Goal: Task Accomplishment & Management: Use online tool/utility

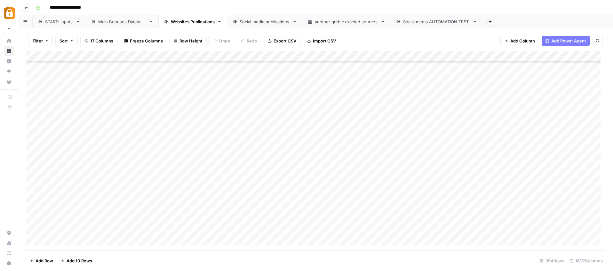
scroll to position [3674, 0]
click at [61, 22] on div "START: inputs" at bounding box center [59, 22] width 28 height 6
click at [191, 191] on div "Add Column" at bounding box center [315, 150] width 579 height 199
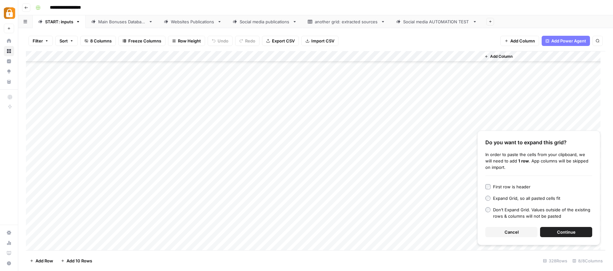
scroll to position [3340, 0]
click at [568, 232] on span "Continue" at bounding box center [566, 232] width 19 height 6
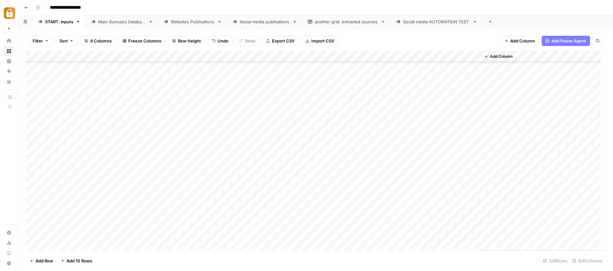
scroll to position [3398, 0]
click at [160, 179] on div "Add Column" at bounding box center [315, 150] width 579 height 199
click at [139, 181] on textarea "**********" at bounding box center [193, 180] width 112 height 9
click at [143, 178] on textarea "**********" at bounding box center [193, 183] width 112 height 15
type textarea "**********"
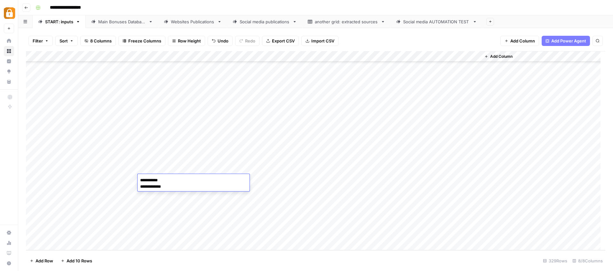
click at [254, 235] on div "Add Column" at bounding box center [315, 150] width 579 height 199
click at [175, 188] on div "Add Column" at bounding box center [315, 150] width 579 height 199
click at [178, 203] on div "Add Column" at bounding box center [315, 150] width 579 height 199
click at [183, 213] on div "Add Column" at bounding box center [315, 150] width 579 height 199
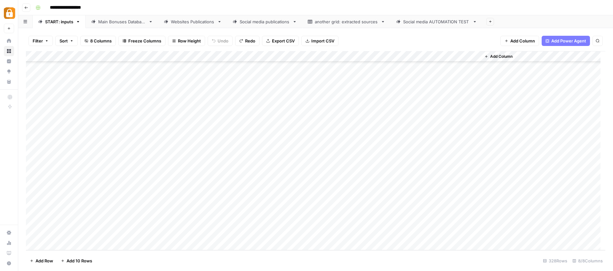
click at [155, 190] on div "Add Column" at bounding box center [315, 150] width 579 height 199
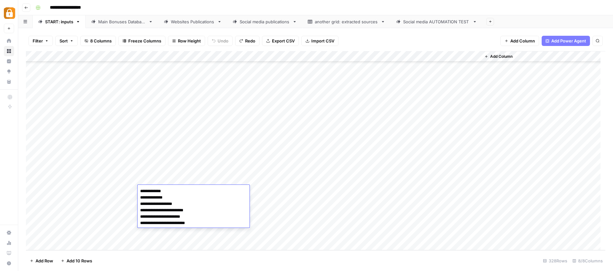
click at [140, 191] on textarea "**********" at bounding box center [193, 207] width 112 height 41
click at [144, 192] on textarea "**********" at bounding box center [193, 210] width 112 height 47
type textarea "**********"
click at [347, 203] on div "Add Column" at bounding box center [315, 150] width 579 height 199
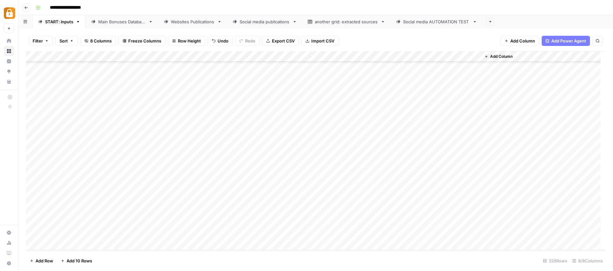
click at [131, 189] on div "Add Column" at bounding box center [315, 150] width 579 height 199
click at [123, 192] on div "Add Column" at bounding box center [315, 150] width 579 height 199
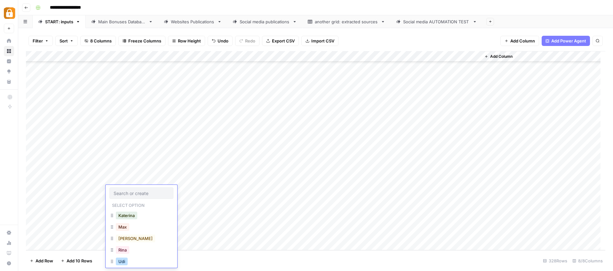
click at [123, 261] on button "Udi" at bounding box center [122, 262] width 12 height 8
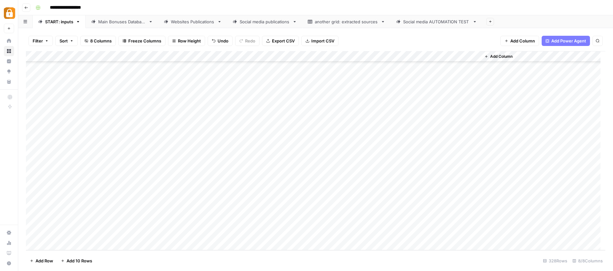
click at [289, 192] on div "Add Column" at bounding box center [315, 150] width 579 height 199
click at [293, 192] on div "Add Column" at bounding box center [315, 150] width 579 height 199
click at [307, 261] on button "Teams" at bounding box center [300, 259] width 18 height 8
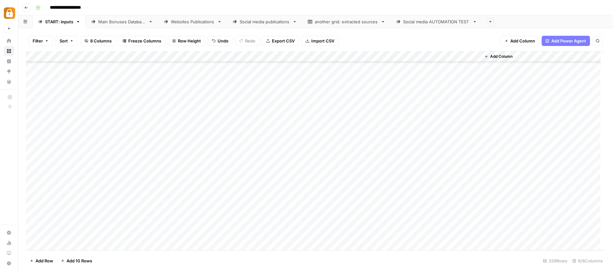
click at [380, 190] on div "Add Column" at bounding box center [315, 150] width 579 height 199
click at [381, 192] on div "Add Column" at bounding box center [315, 150] width 579 height 199
type textarea "******"
click at [342, 224] on div "Add Column" at bounding box center [315, 150] width 579 height 199
click at [417, 191] on div "Add Column" at bounding box center [315, 150] width 579 height 199
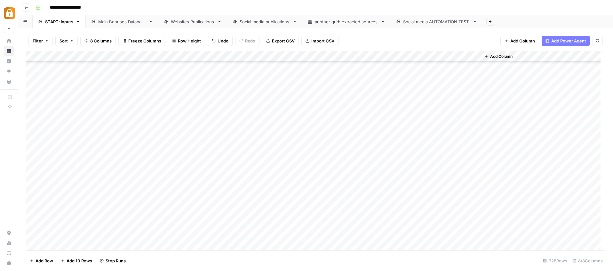
click at [121, 25] on link "Main Bonuses Database" at bounding box center [122, 21] width 73 height 13
click at [77, 25] on link "START: inputs" at bounding box center [59, 21] width 53 height 13
click at [110, 21] on div "Main Bonuses Database" at bounding box center [122, 22] width 48 height 6
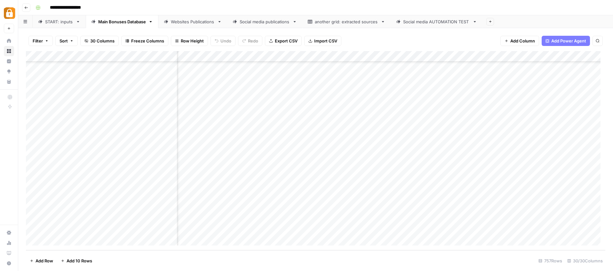
scroll to position [8054, 0]
drag, startPoint x: 254, startPoint y: 230, endPoint x: 261, endPoint y: 232, distance: 6.6
click at [254, 230] on div "Add Column" at bounding box center [315, 150] width 579 height 199
click at [270, 227] on div "Add Column" at bounding box center [315, 150] width 579 height 199
paste textarea "**********"
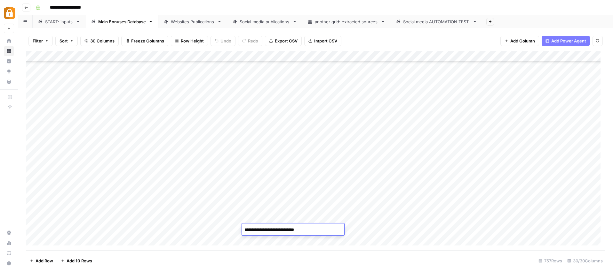
paste textarea "**********"
type textarea "**********"
click at [418, 260] on footer "Add Row Add 10 Rows 757 Rows 30/30 Columns" at bounding box center [315, 261] width 579 height 21
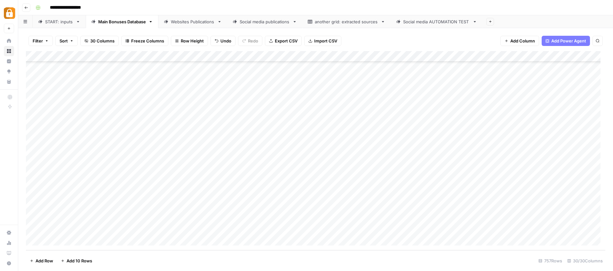
click at [342, 229] on div "Add Column" at bounding box center [315, 150] width 579 height 199
drag, startPoint x: 183, startPoint y: 249, endPoint x: 175, endPoint y: 248, distance: 7.7
click at [175, 248] on div "Add Column" at bounding box center [315, 150] width 579 height 199
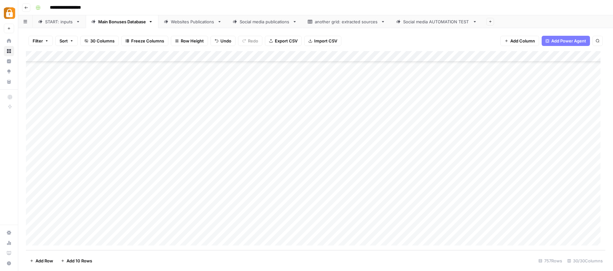
click at [279, 232] on div "Add Column" at bounding box center [315, 150] width 579 height 199
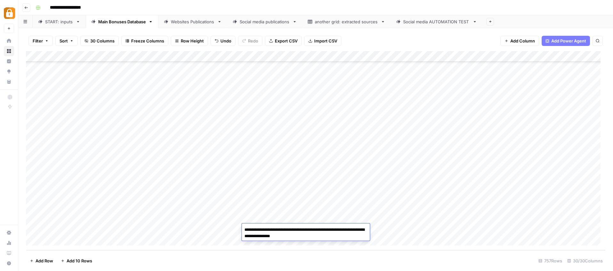
click at [407, 238] on div "Add Column" at bounding box center [315, 150] width 579 height 199
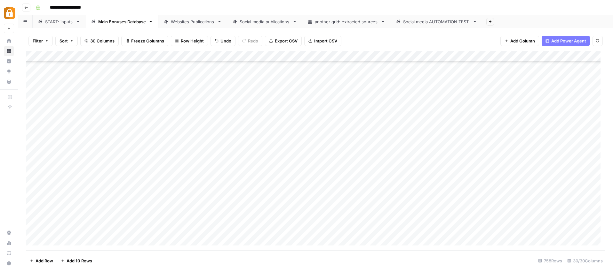
scroll to position [8050, 0]
click at [452, 230] on div "Add Column" at bounding box center [315, 150] width 579 height 199
click at [449, 234] on div "Add Column" at bounding box center [315, 150] width 579 height 199
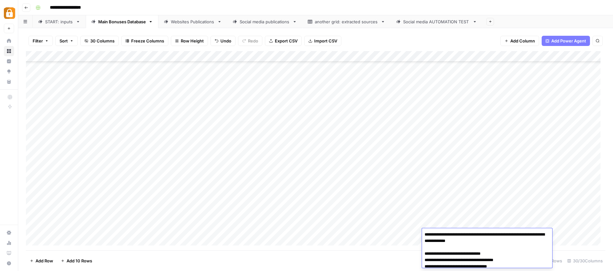
click at [449, 234] on textarea "**********" at bounding box center [484, 269] width 125 height 79
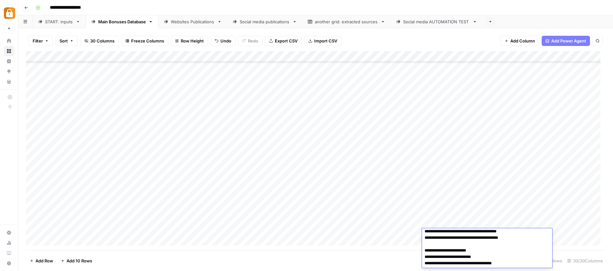
click at [473, 238] on textarea "**********" at bounding box center [484, 228] width 125 height 79
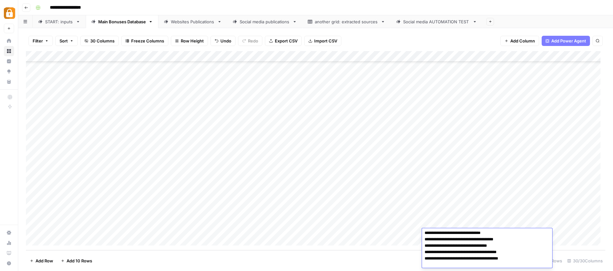
scroll to position [8065, 0]
click at [409, 219] on div "Add Column" at bounding box center [315, 150] width 579 height 199
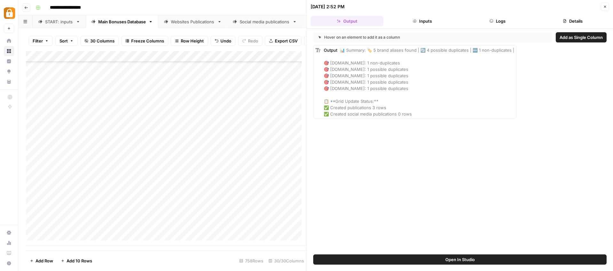
click at [500, 22] on button "Logs" at bounding box center [497, 21] width 73 height 10
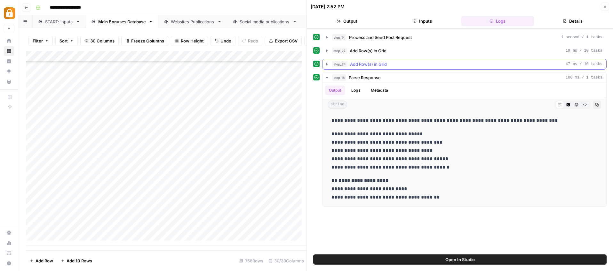
click at [326, 64] on icon "button" at bounding box center [326, 64] width 5 height 5
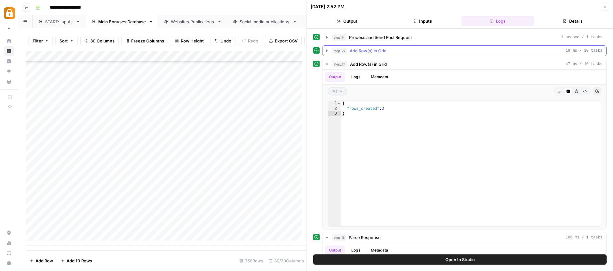
click at [328, 52] on icon "button" at bounding box center [326, 50] width 5 height 5
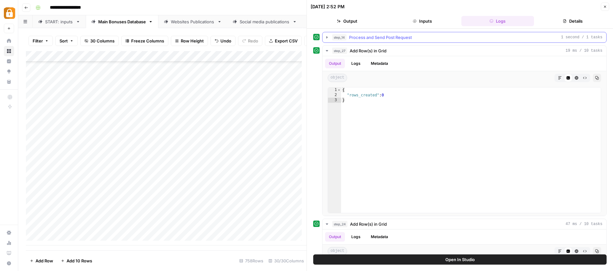
click at [327, 37] on icon "button" at bounding box center [326, 37] width 1 height 2
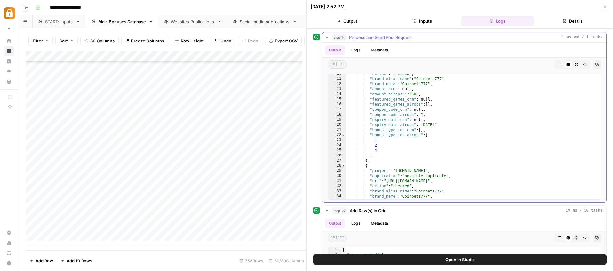
scroll to position [124, 0]
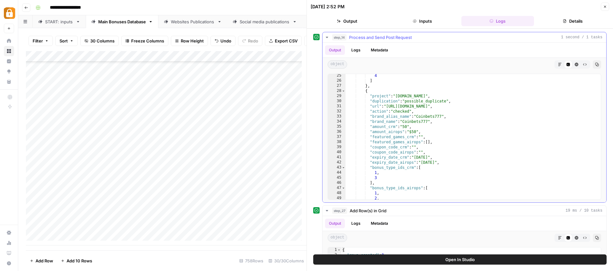
type textarea "**********"
drag, startPoint x: 389, startPoint y: 106, endPoint x: 547, endPoint y: 106, distance: 158.2
click at [547, 106] on div "4 ] } , { "project" : "[DOMAIN_NAME]" , "duplication" : "possible_duplicate" , …" at bounding box center [470, 141] width 250 height 136
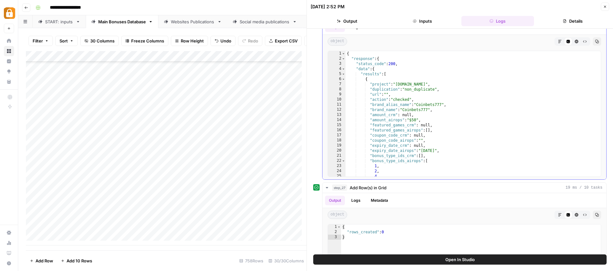
scroll to position [0, 0]
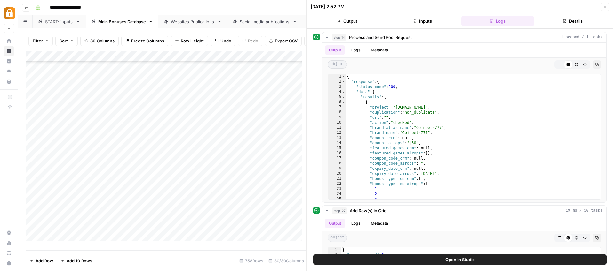
click at [605, 6] on icon "button" at bounding box center [605, 7] width 4 height 4
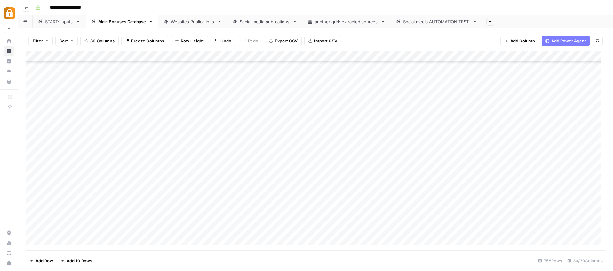
scroll to position [8065, 0]
click at [195, 22] on div "Websites Publications" at bounding box center [193, 22] width 44 height 6
click at [510, 41] on span "Add Column" at bounding box center [522, 41] width 25 height 6
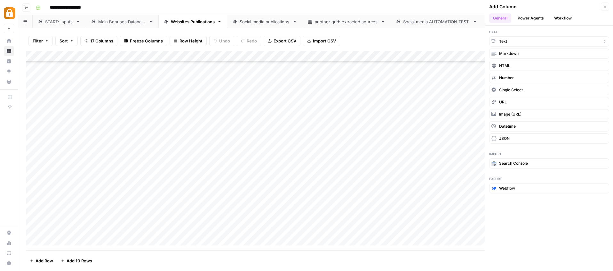
click at [511, 41] on button "Text" at bounding box center [549, 41] width 120 height 10
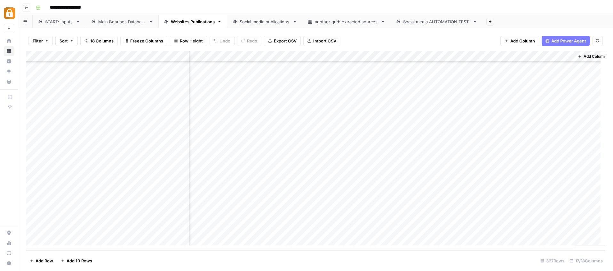
scroll to position [3815, 548]
drag, startPoint x: 507, startPoint y: 59, endPoint x: 120, endPoint y: 72, distance: 386.7
click at [120, 72] on div "Add Column" at bounding box center [315, 150] width 579 height 199
click at [136, 57] on div "Add Column" at bounding box center [315, 150] width 579 height 199
drag, startPoint x: 134, startPoint y: 71, endPoint x: 100, endPoint y: 72, distance: 33.9
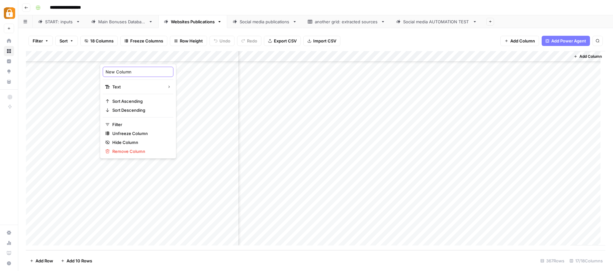
click at [100, 72] on div "New Column Text Sort Ascending Sort Descending Filter Unfreeze Column Hide Colu…" at bounding box center [138, 111] width 76 height 95
type input "Note"
click at [187, 56] on div "Add Column" at bounding box center [315, 150] width 579 height 199
click at [135, 152] on span "Remove Column" at bounding box center [140, 151] width 56 height 6
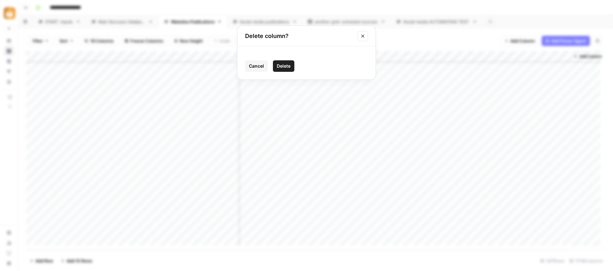
click at [279, 64] on span "Delete" at bounding box center [284, 66] width 14 height 6
click at [129, 24] on div "Main Bonuses Database" at bounding box center [122, 22] width 48 height 6
click at [514, 41] on span "Add Column" at bounding box center [522, 41] width 25 height 6
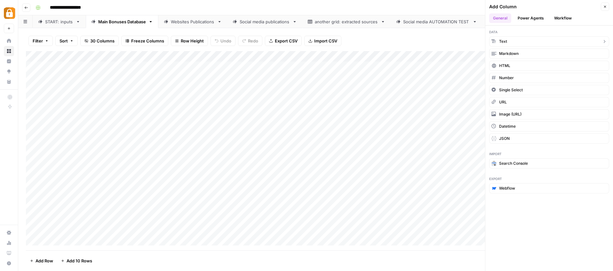
click at [513, 43] on button "Text" at bounding box center [549, 41] width 120 height 10
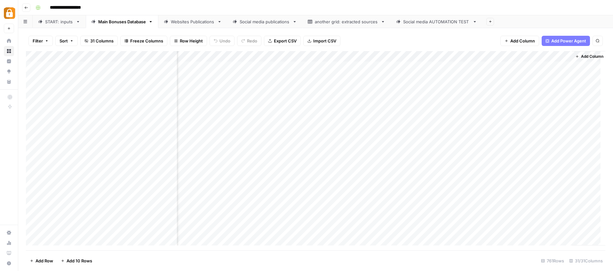
scroll to position [0, 1495]
drag, startPoint x: 519, startPoint y: 59, endPoint x: 166, endPoint y: 63, distance: 352.9
click at [166, 63] on div "Add Column" at bounding box center [315, 150] width 579 height 199
click at [164, 54] on div "Add Column" at bounding box center [315, 150] width 579 height 199
drag, startPoint x: 162, startPoint y: 72, endPoint x: 131, endPoint y: 72, distance: 31.3
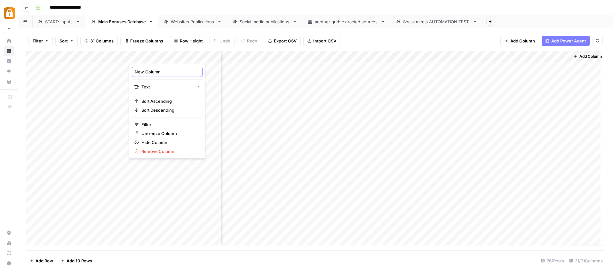
click at [131, 72] on div "New Column Text Sort Ascending Sort Descending Filter Unfreeze Column Hide Colu…" at bounding box center [167, 111] width 76 height 95
type input "note"
click at [159, 189] on div "Add Column" at bounding box center [315, 150] width 579 height 199
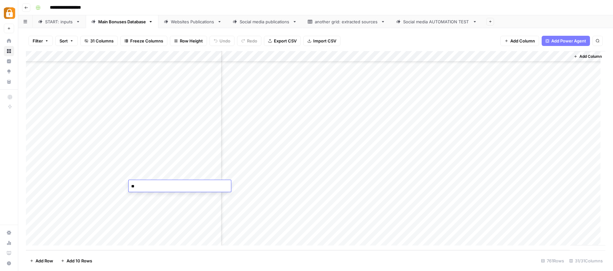
type textarea "*"
type textarea "**********"
click at [392, 133] on div "Add Column" at bounding box center [315, 150] width 579 height 199
click at [96, 195] on div "Add Column" at bounding box center [315, 150] width 579 height 199
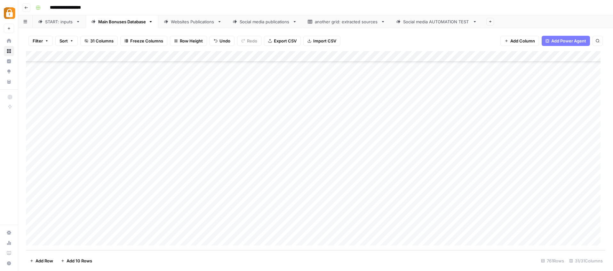
click at [82, 183] on div "Add Column" at bounding box center [315, 150] width 579 height 199
